Goal: Task Accomplishment & Management: Use online tool/utility

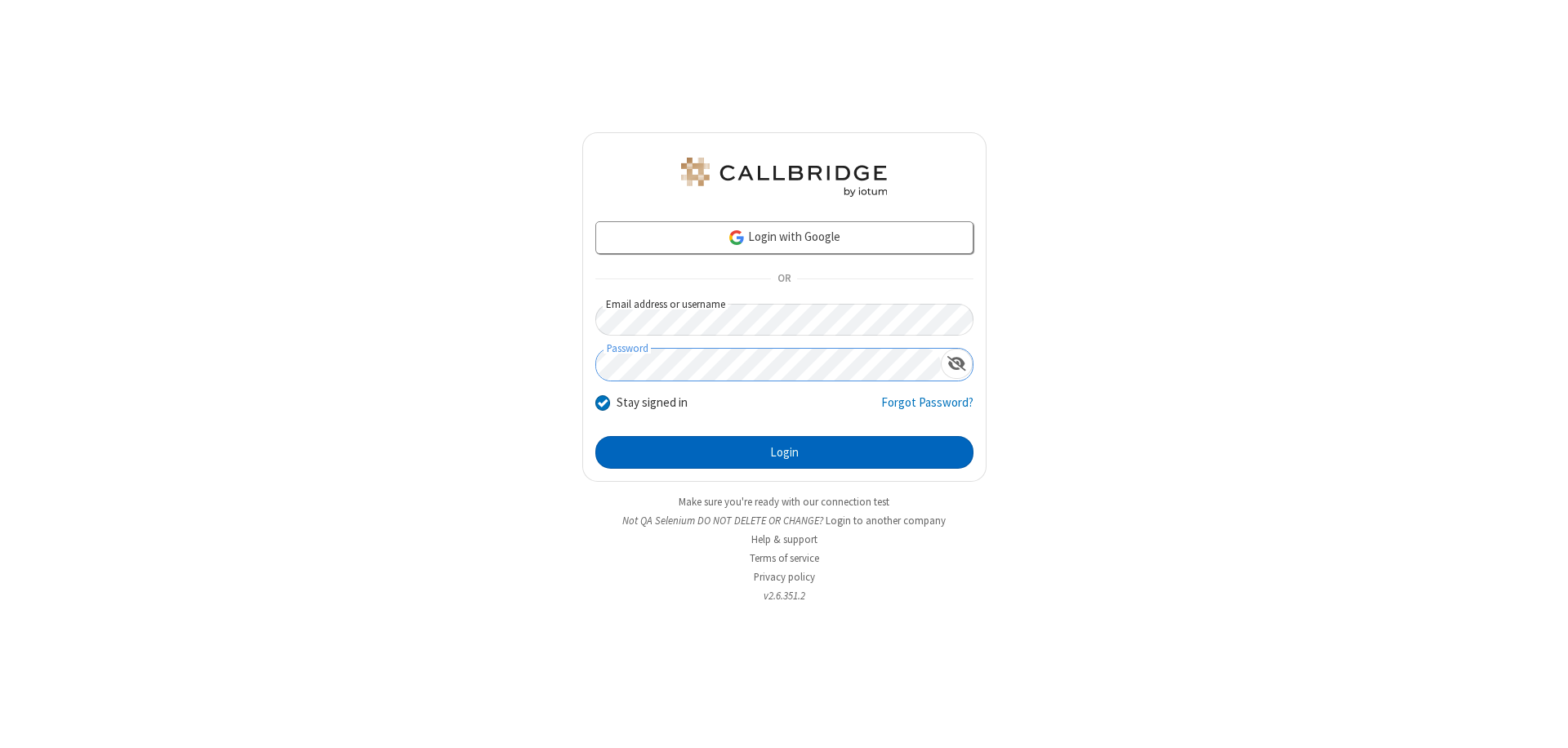
click at [784, 453] on button "Login" at bounding box center [784, 452] width 378 height 32
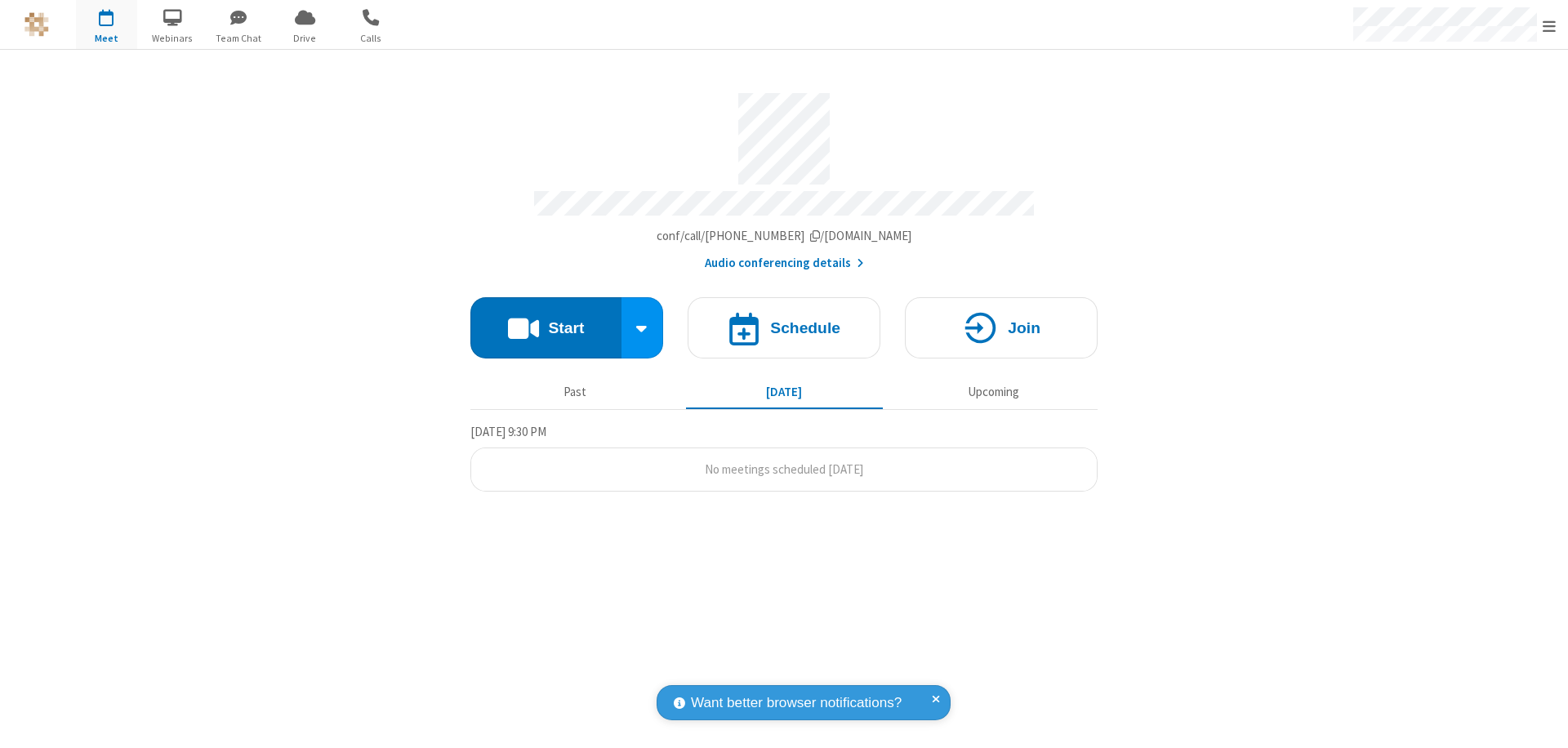
click at [545, 320] on button "Start" at bounding box center [545, 328] width 151 height 61
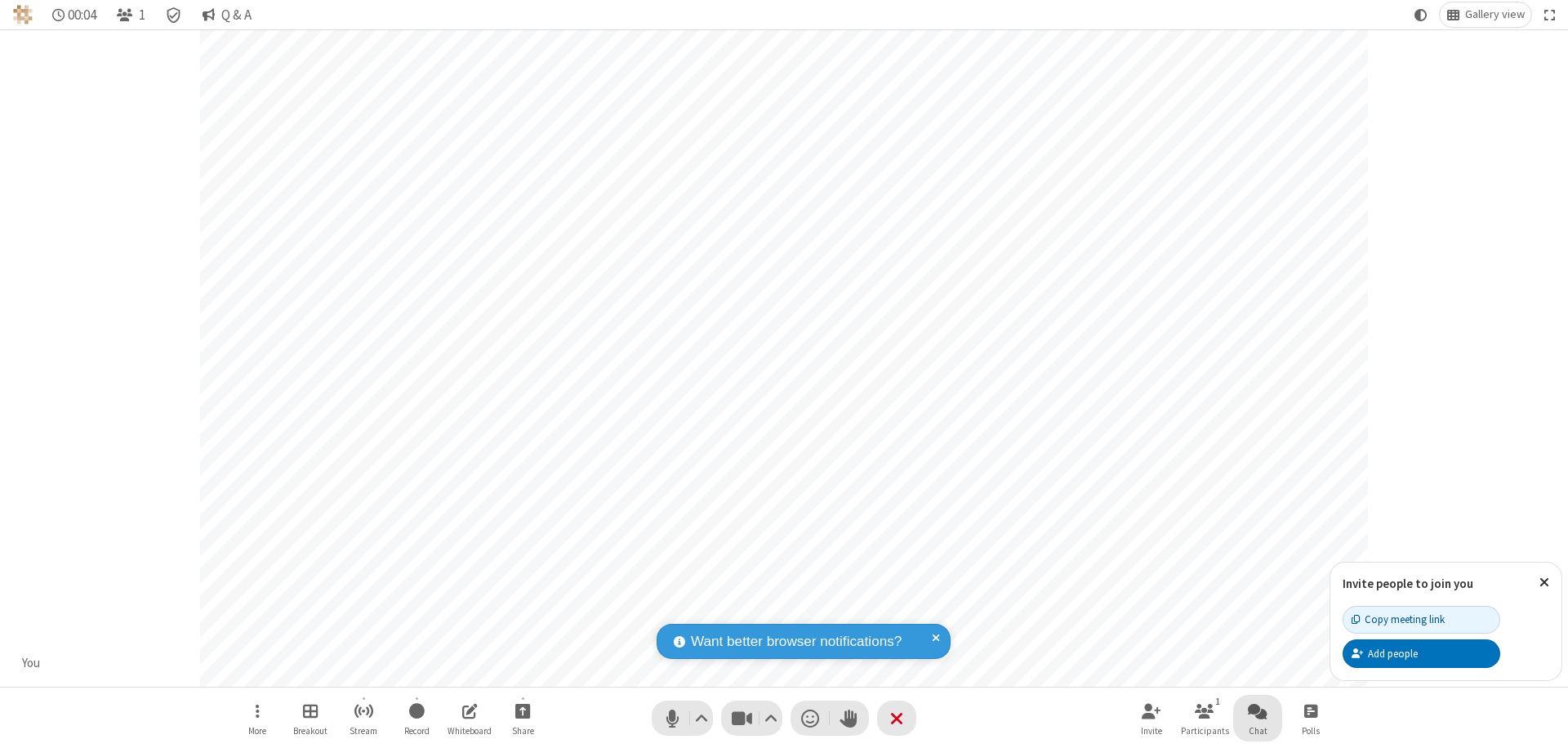
click at [1258, 711] on span "Open chat" at bounding box center [1258, 711] width 20 height 21
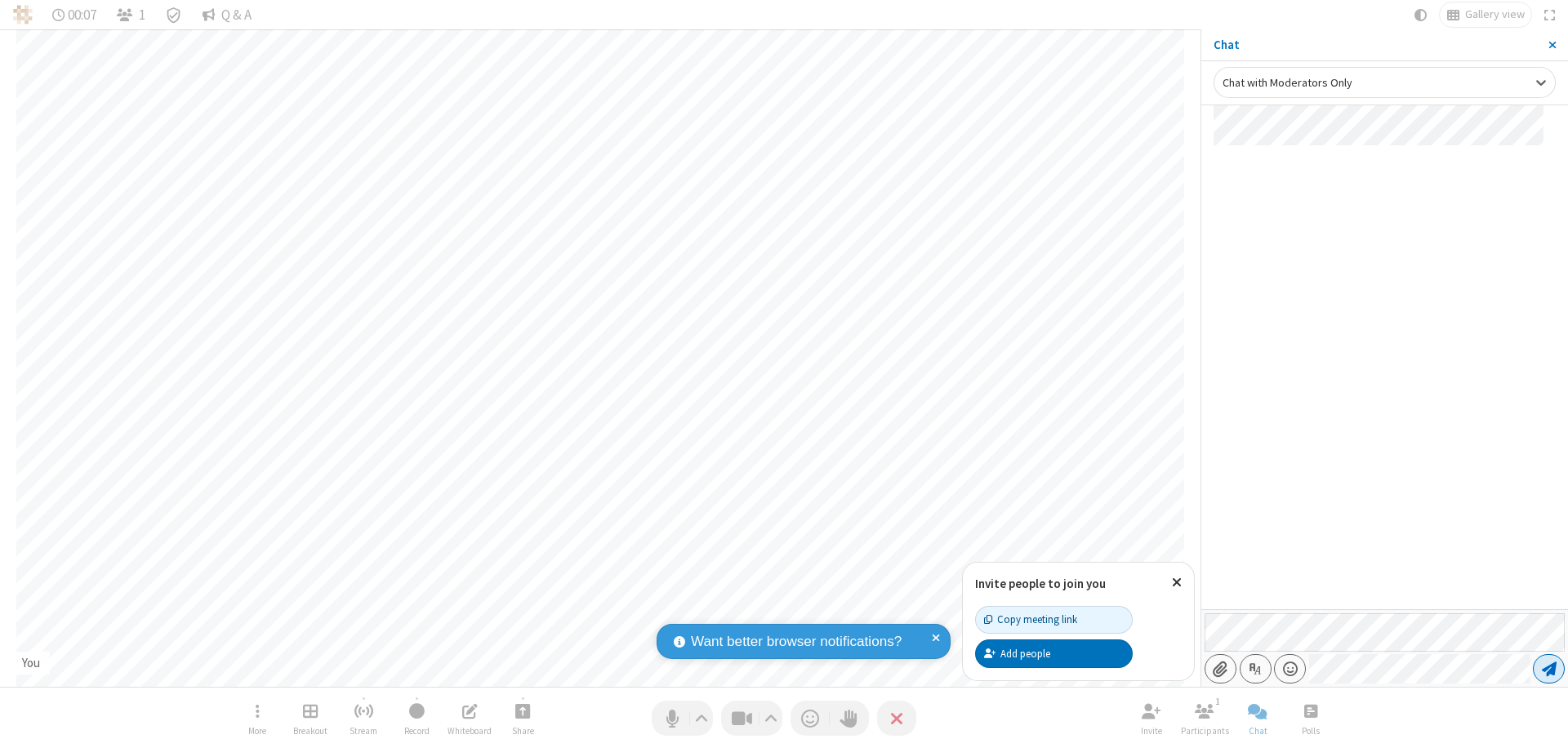
click at [1548, 669] on span "Send message" at bounding box center [1549, 669] width 15 height 17
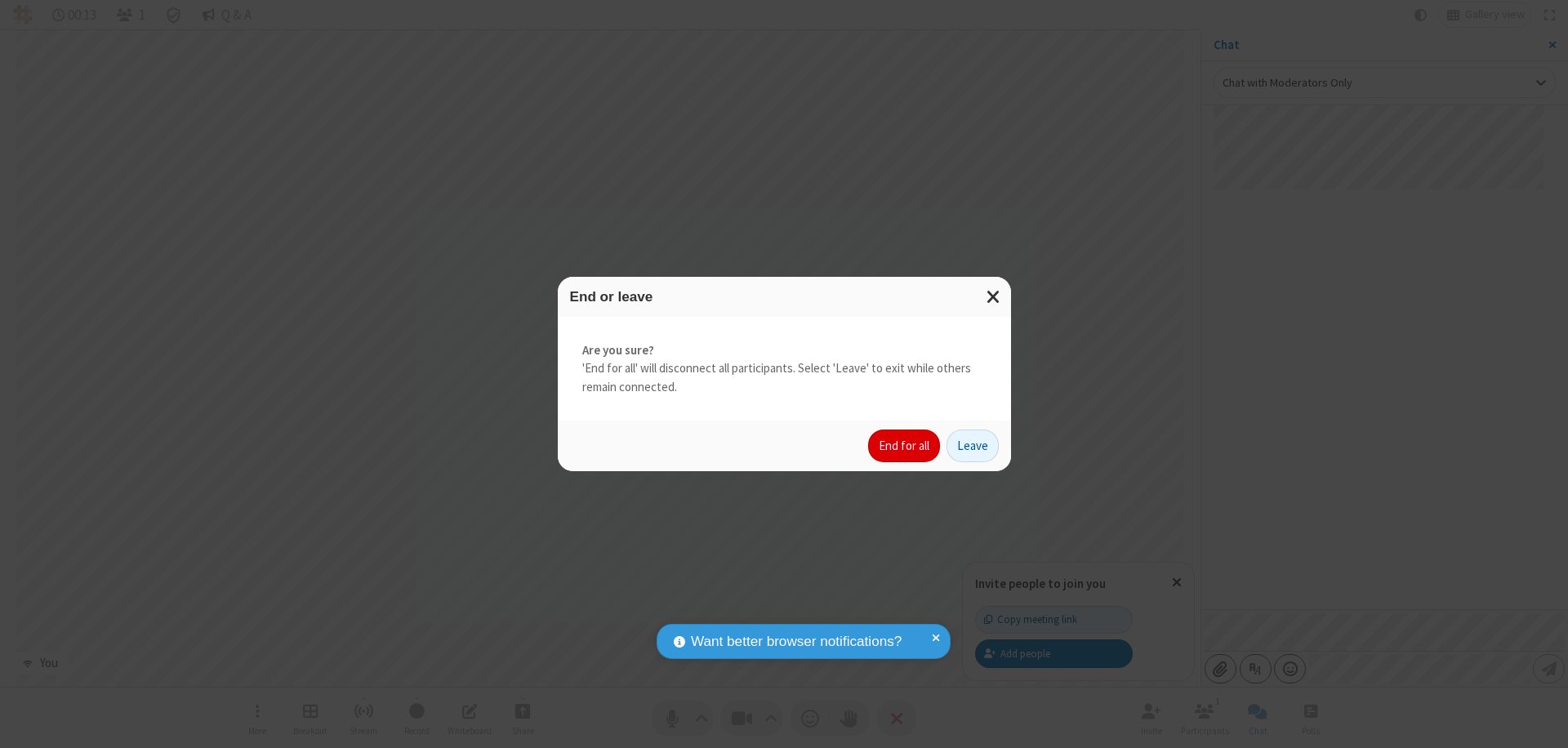
click at [904, 446] on button "End for all" at bounding box center [904, 445] width 72 height 32
